Goal: Check status

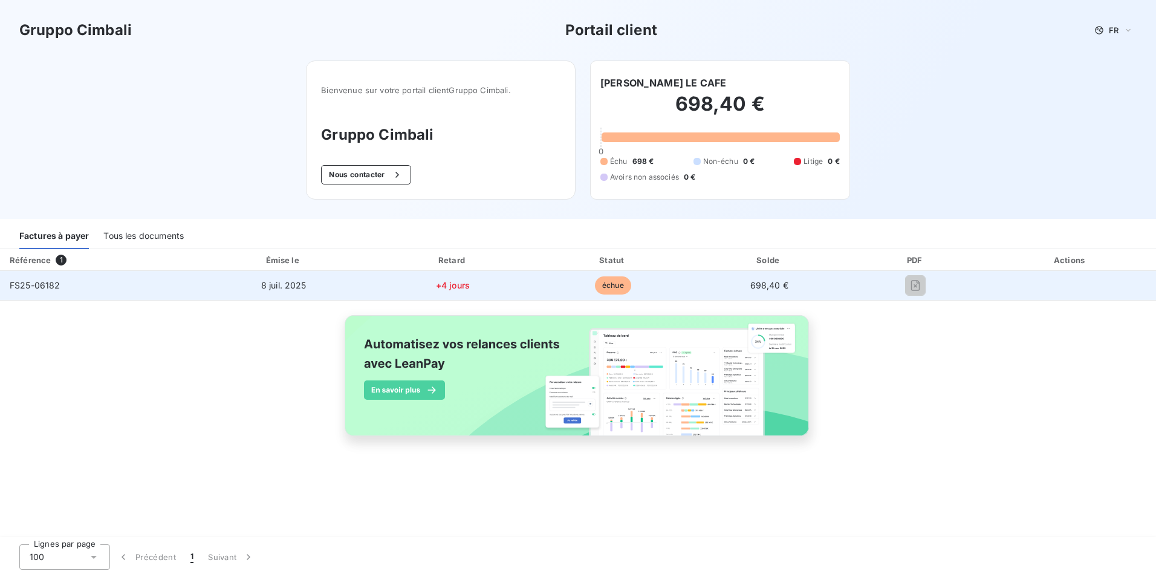
click at [613, 276] on span "échue" at bounding box center [613, 285] width 36 height 18
click at [447, 291] on td "+4 jours" at bounding box center [453, 285] width 162 height 29
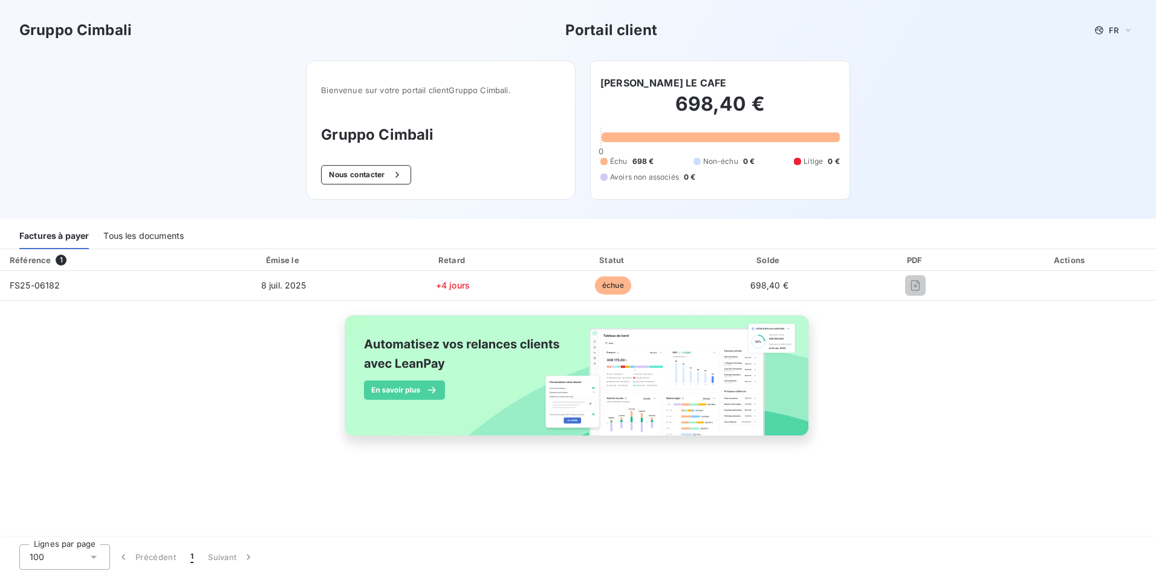
drag, startPoint x: 275, startPoint y: 283, endPoint x: 60, endPoint y: 269, distance: 214.5
click at [274, 283] on span "8 juil. 2025" at bounding box center [283, 285] width 45 height 10
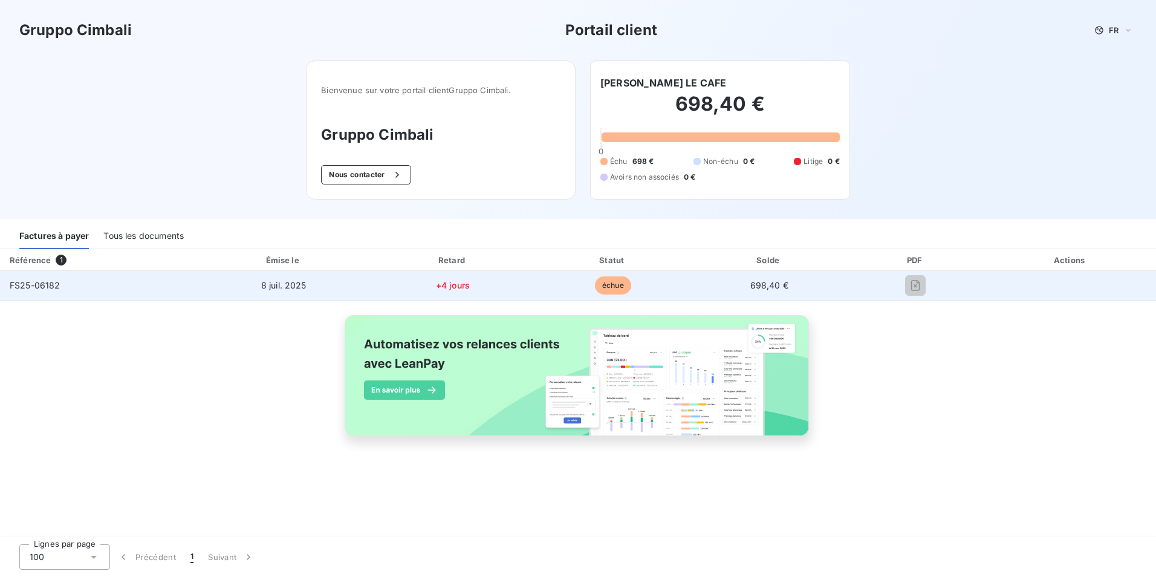
click at [30, 286] on span "FS25-06182" at bounding box center [35, 285] width 51 height 10
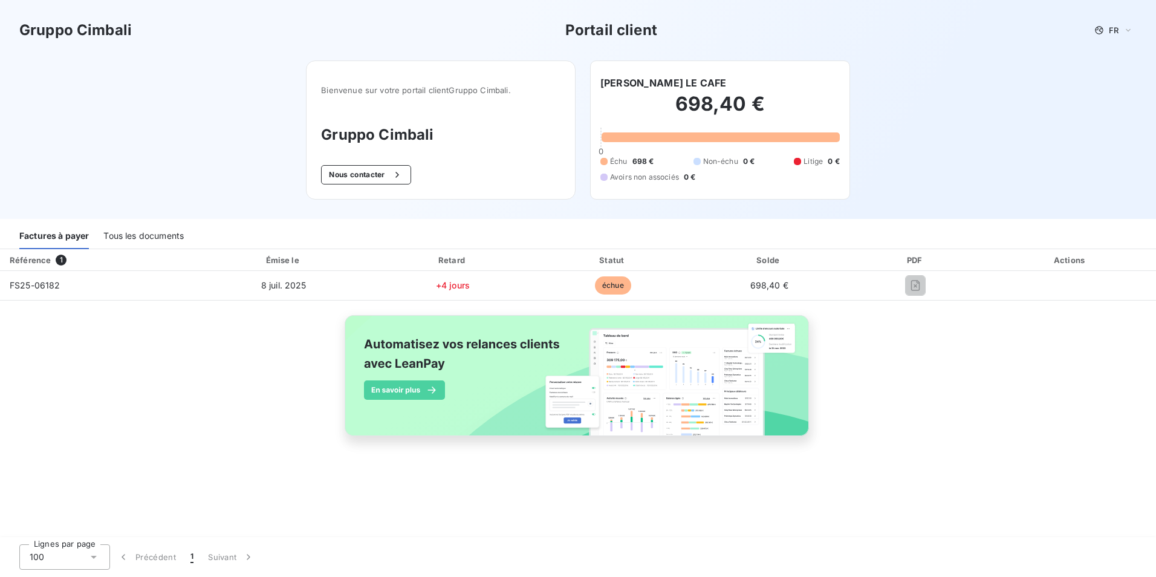
click at [173, 242] on div "Tous les documents" at bounding box center [143, 236] width 80 height 25
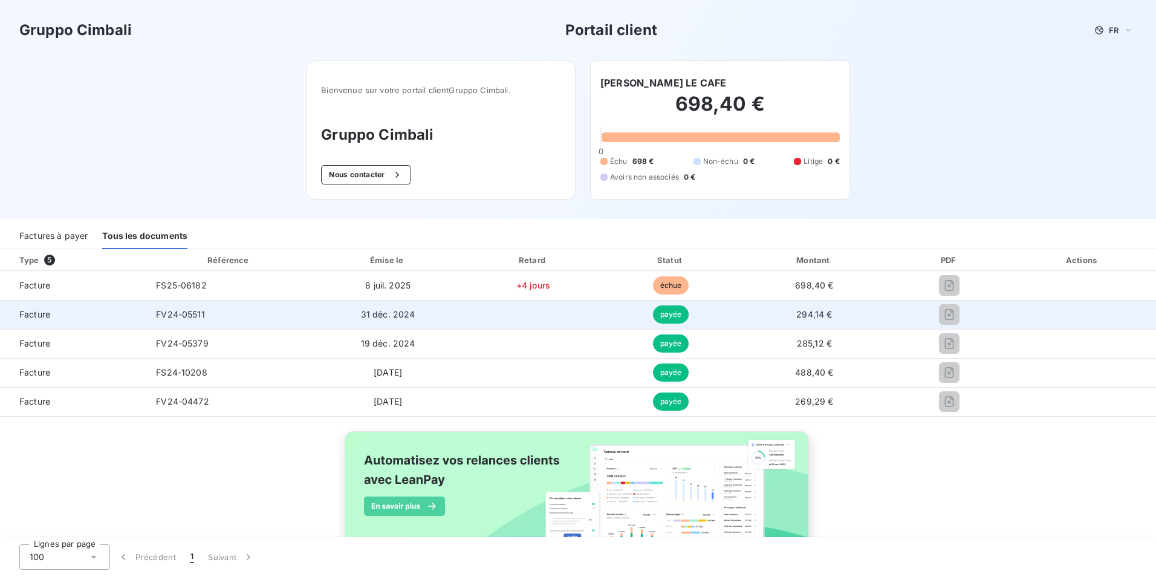
click at [437, 314] on td "31 déc. 2024" at bounding box center [387, 314] width 151 height 29
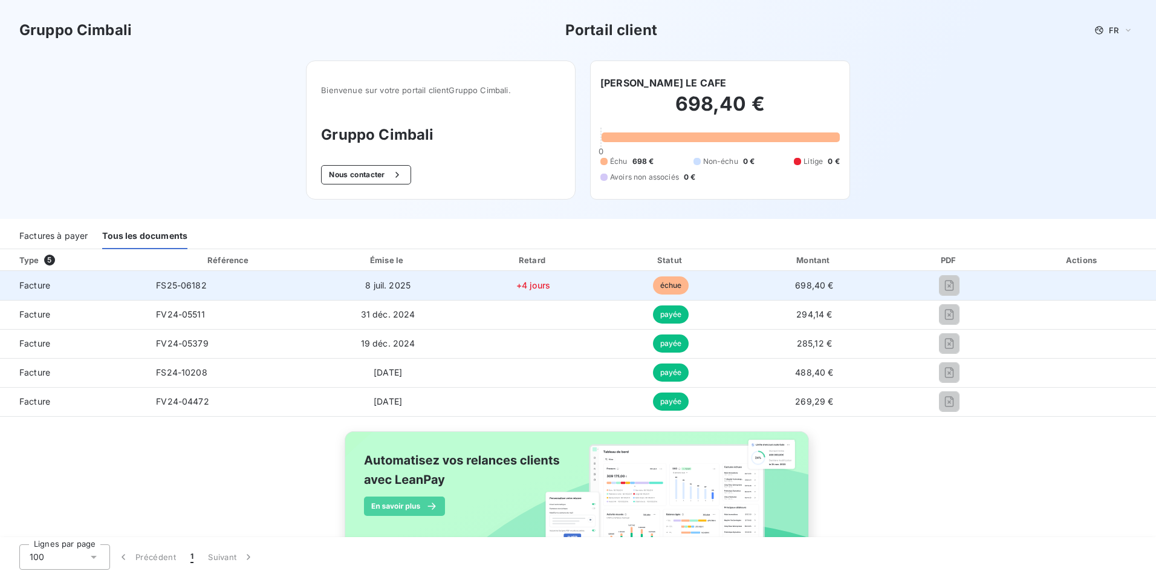
click at [906, 288] on div at bounding box center [950, 285] width 100 height 19
click at [666, 291] on span "échue" at bounding box center [671, 285] width 36 height 18
